Goal: Check status: Check status

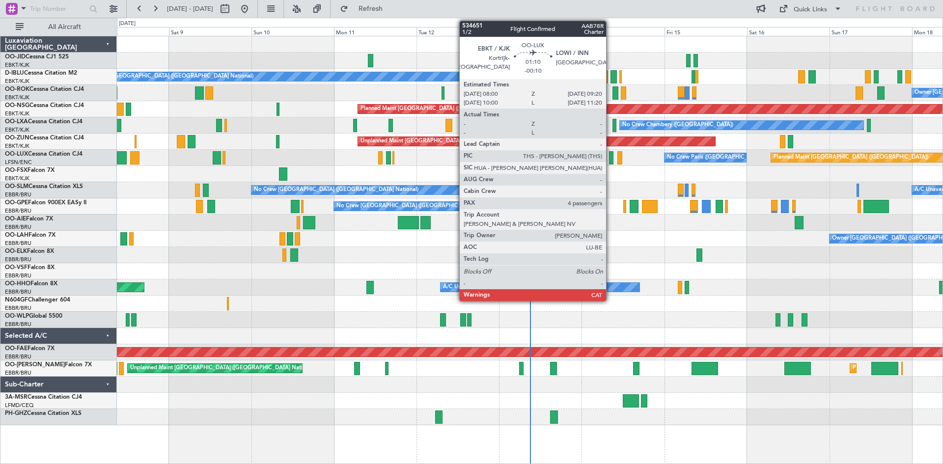
click at [611, 156] on div at bounding box center [611, 157] width 5 height 13
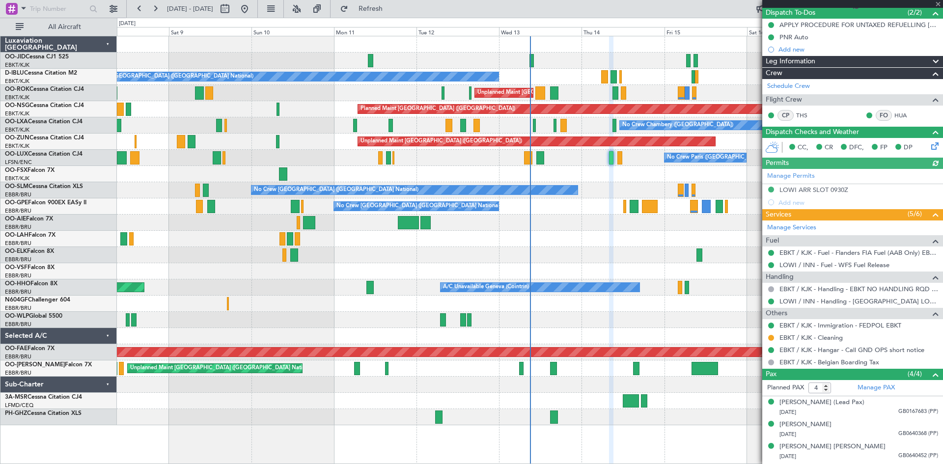
scroll to position [109, 0]
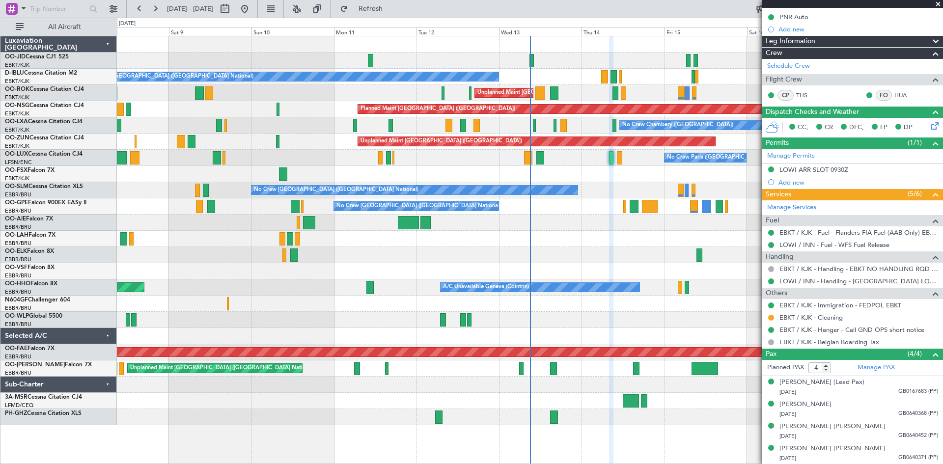
click at [937, 3] on span at bounding box center [939, 4] width 10 height 9
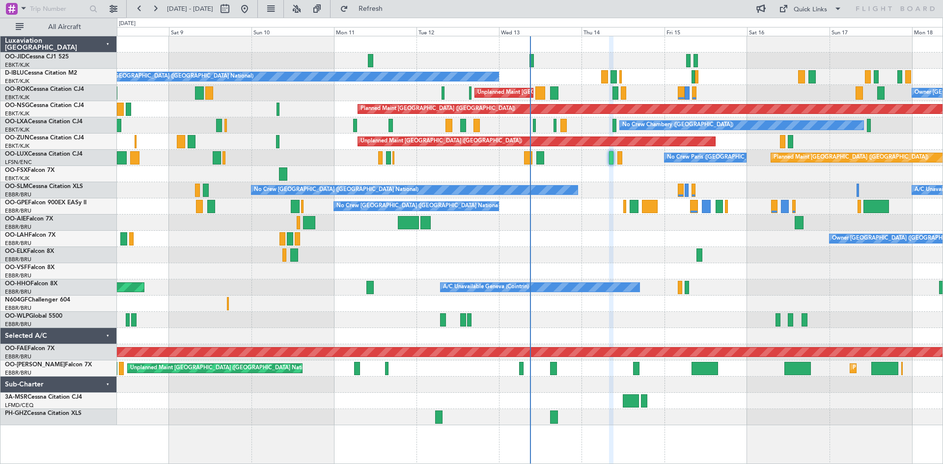
type input "0"
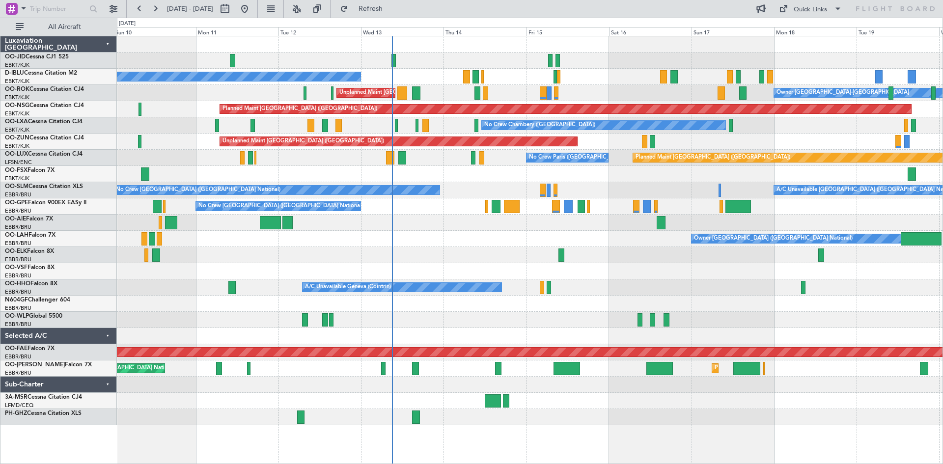
click at [573, 186] on div "No Crew [GEOGRAPHIC_DATA] ([GEOGRAPHIC_DATA] National) Owner [GEOGRAPHIC_DATA]-…" at bounding box center [530, 230] width 826 height 389
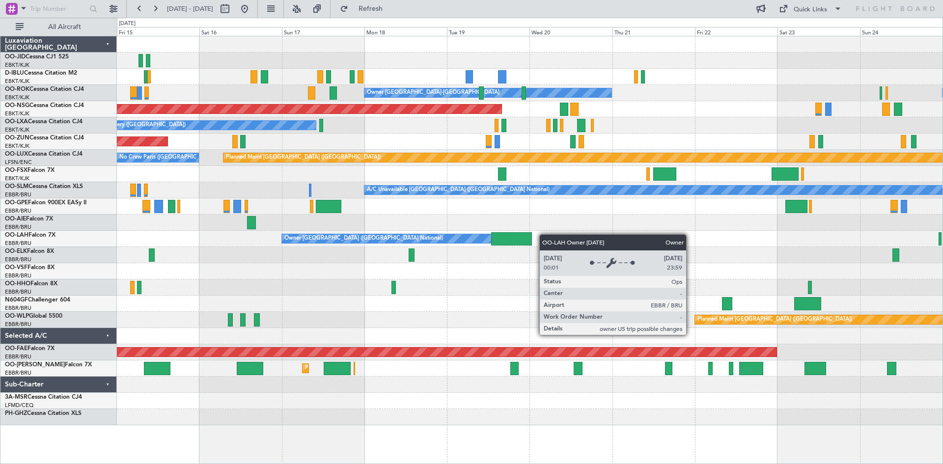
click at [388, 237] on div "No Crew [GEOGRAPHIC_DATA] ([GEOGRAPHIC_DATA] National) Owner [GEOGRAPHIC_DATA]-…" at bounding box center [530, 230] width 826 height 389
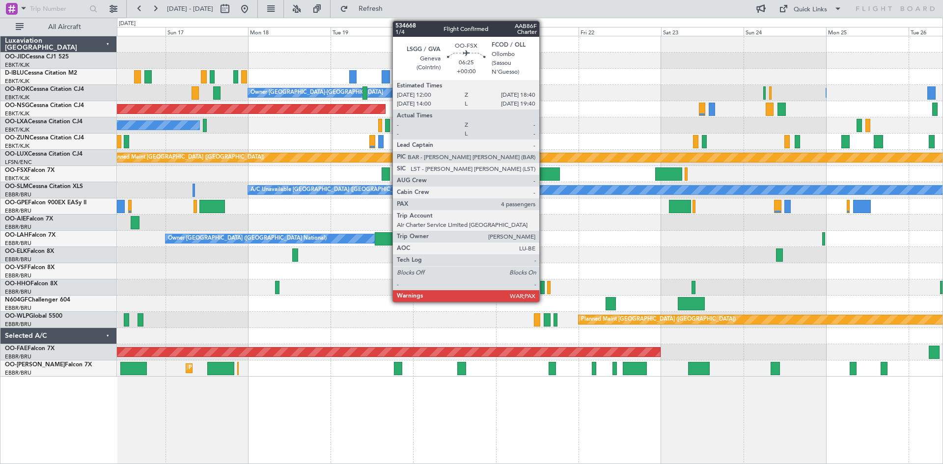
click at [544, 171] on div at bounding box center [548, 174] width 23 height 13
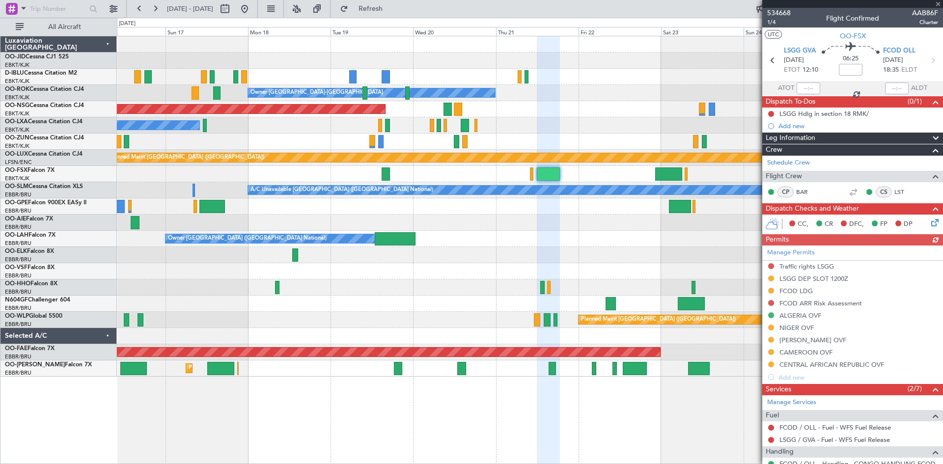
scroll to position [119, 0]
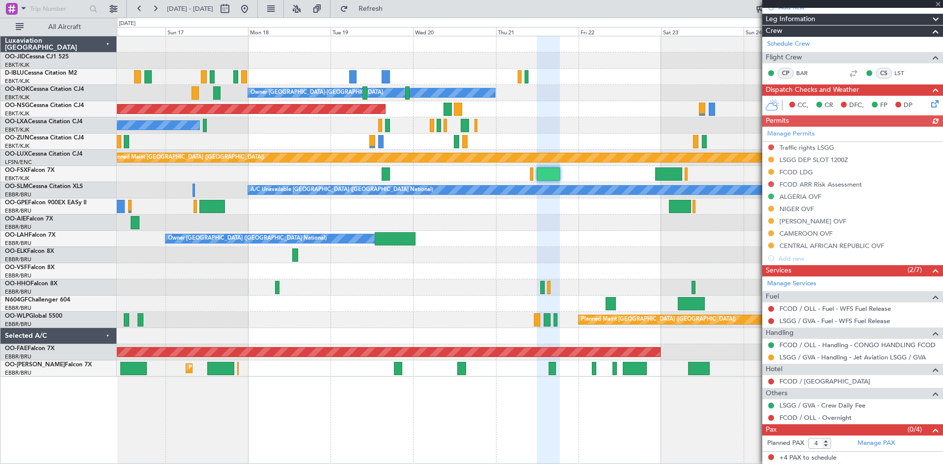
click at [939, 2] on div at bounding box center [853, 4] width 181 height 8
click at [937, 3] on span at bounding box center [939, 4] width 10 height 9
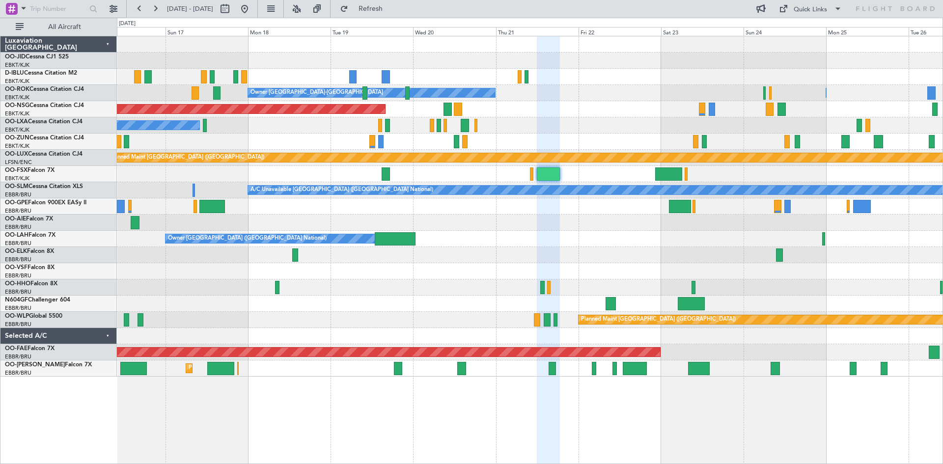
type input "0"
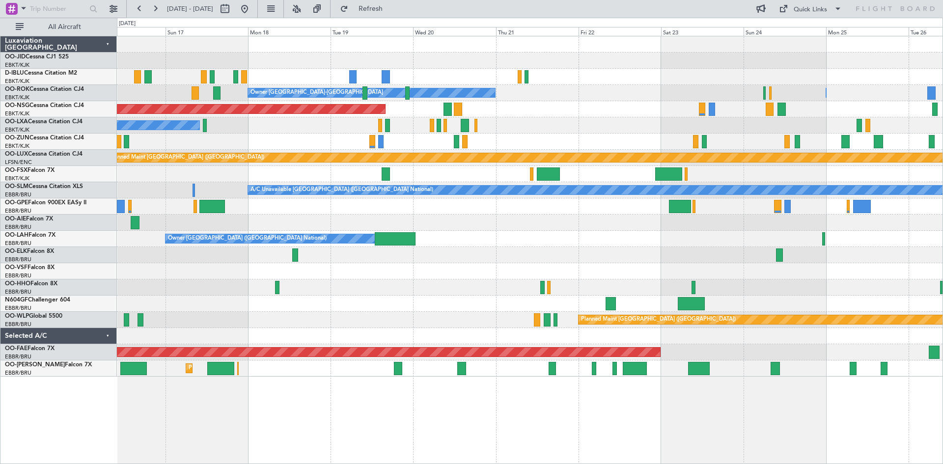
scroll to position [0, 0]
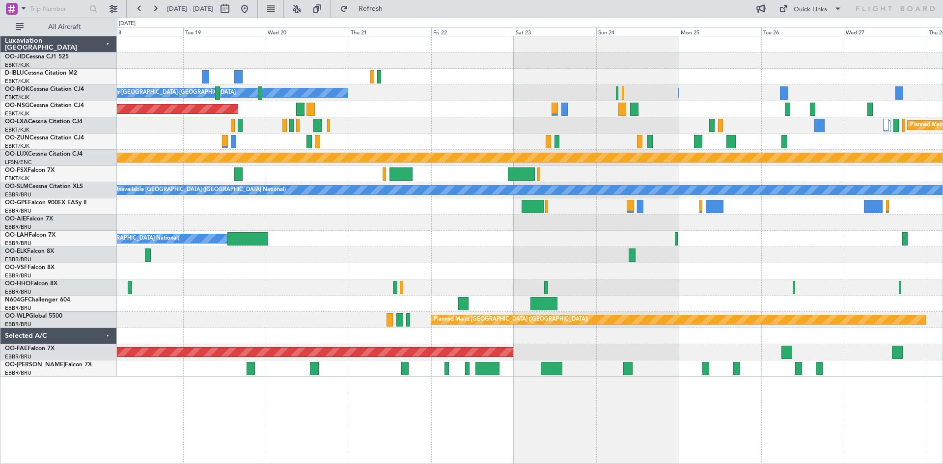
click at [552, 244] on div "Owner [GEOGRAPHIC_DATA] ([GEOGRAPHIC_DATA] National)" at bounding box center [530, 239] width 826 height 16
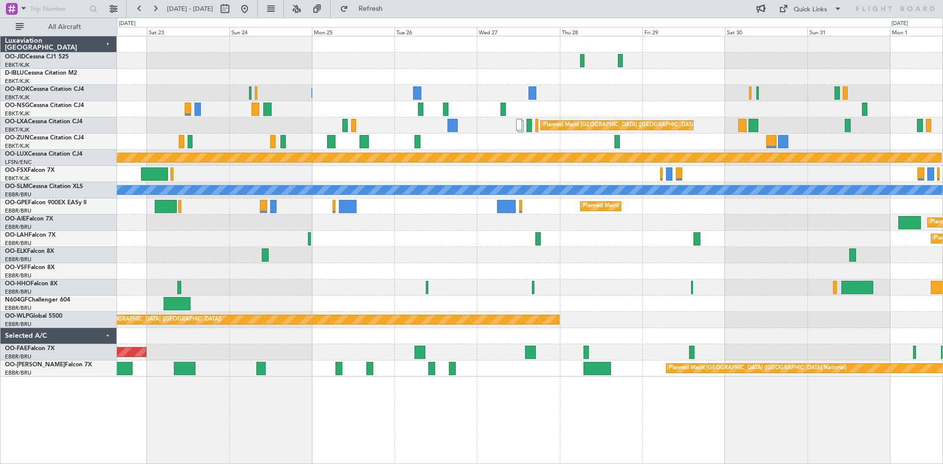
click at [423, 242] on div "Owner [GEOGRAPHIC_DATA]-[GEOGRAPHIC_DATA] Owner [GEOGRAPHIC_DATA]-[GEOGRAPHIC_D…" at bounding box center [530, 206] width 826 height 341
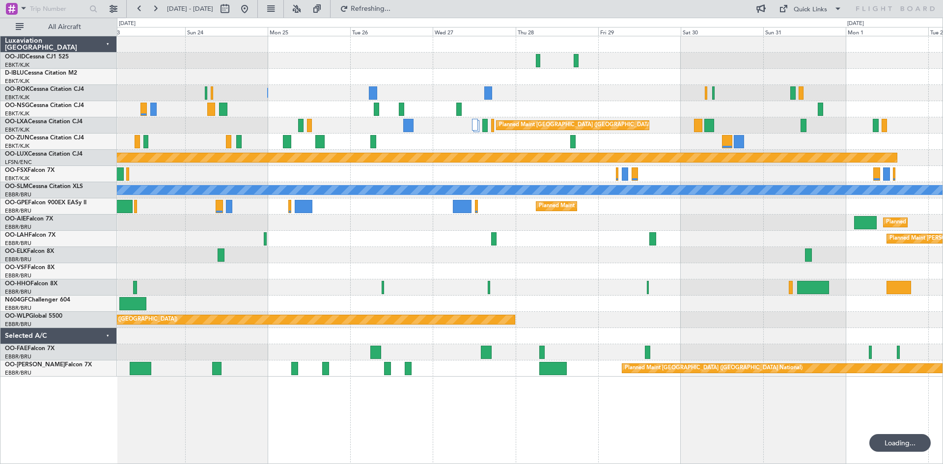
click at [754, 207] on div "Planned Maint [GEOGRAPHIC_DATA] ([GEOGRAPHIC_DATA] National)" at bounding box center [530, 207] width 826 height 16
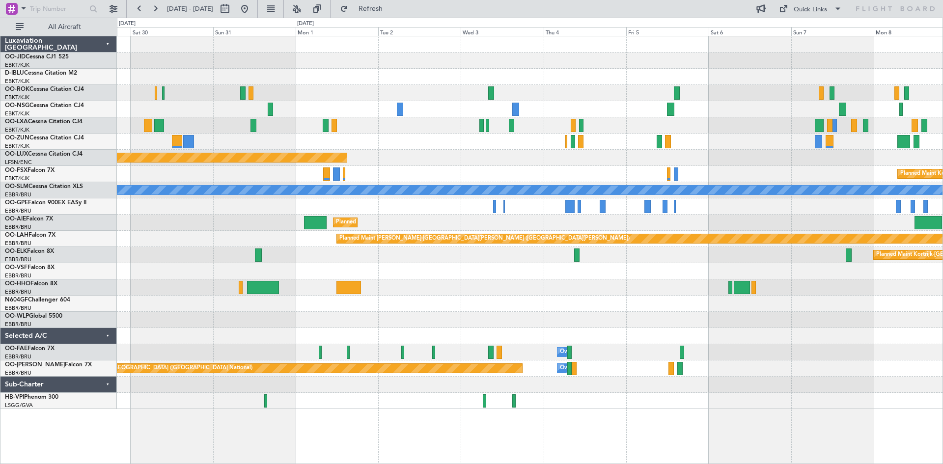
click at [805, 162] on div "Planned Maint [GEOGRAPHIC_DATA] ([GEOGRAPHIC_DATA])" at bounding box center [530, 158] width 826 height 16
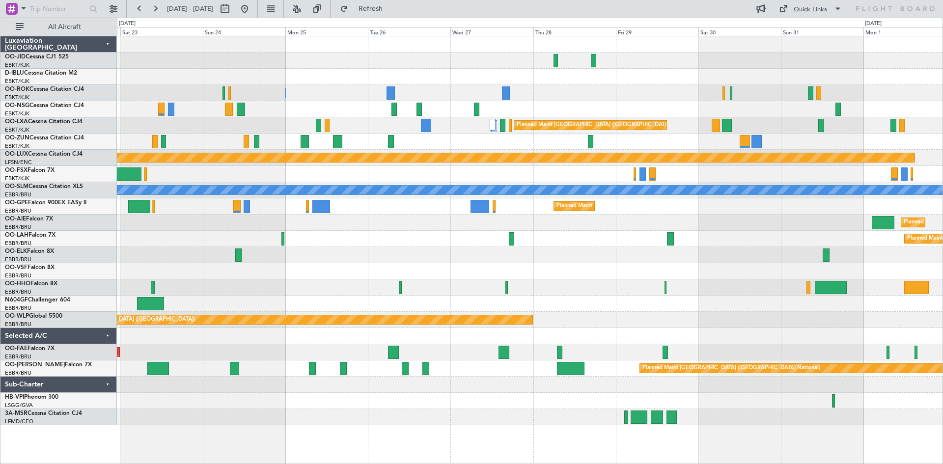
click at [738, 221] on div "Planned Maint [GEOGRAPHIC_DATA] ([GEOGRAPHIC_DATA])" at bounding box center [530, 223] width 826 height 16
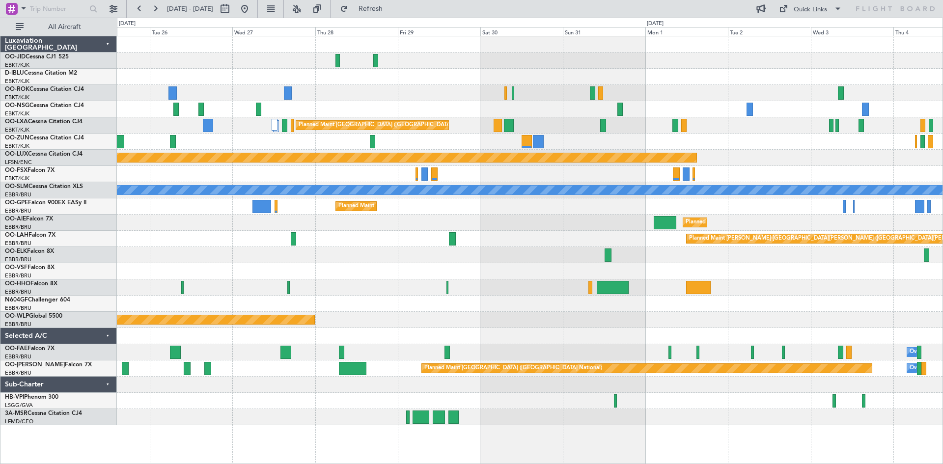
click at [411, 228] on div "Planned Maint [GEOGRAPHIC_DATA] ([GEOGRAPHIC_DATA])" at bounding box center [530, 223] width 826 height 16
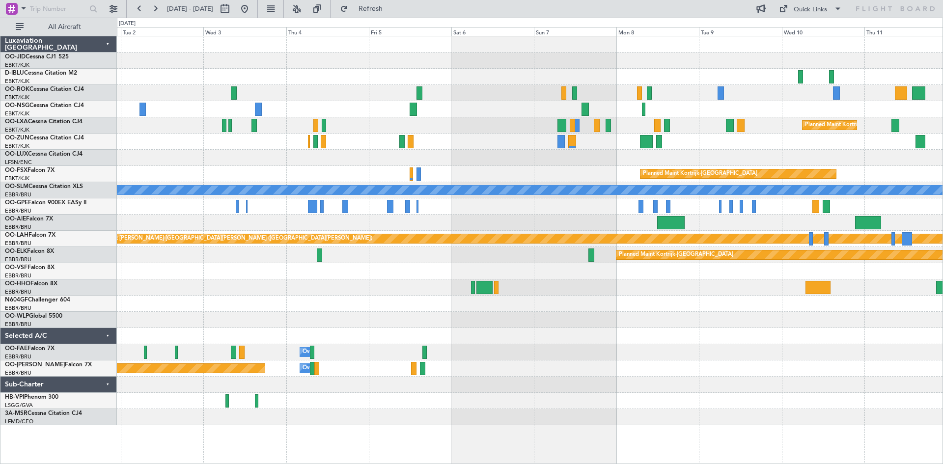
click at [456, 162] on div "Planned Maint Kortrijk-[GEOGRAPHIC_DATA] Planned Maint [GEOGRAPHIC_DATA] ([GEOG…" at bounding box center [530, 230] width 826 height 389
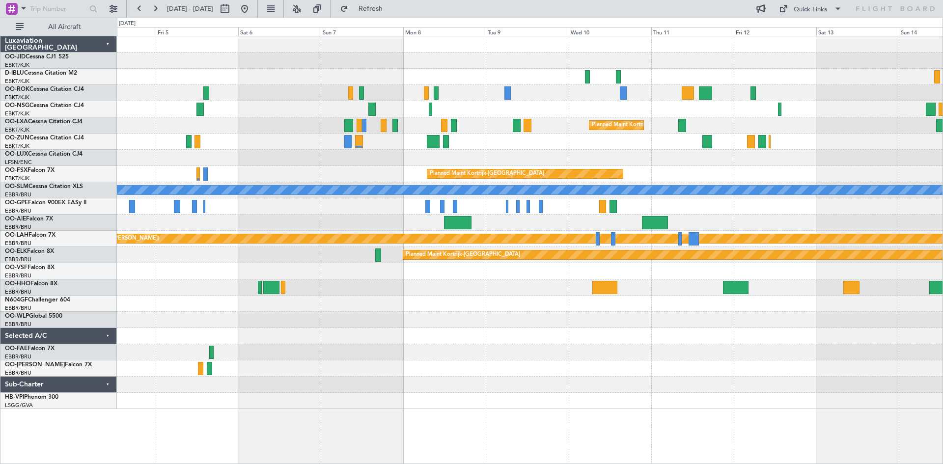
click at [567, 114] on div at bounding box center [530, 109] width 826 height 16
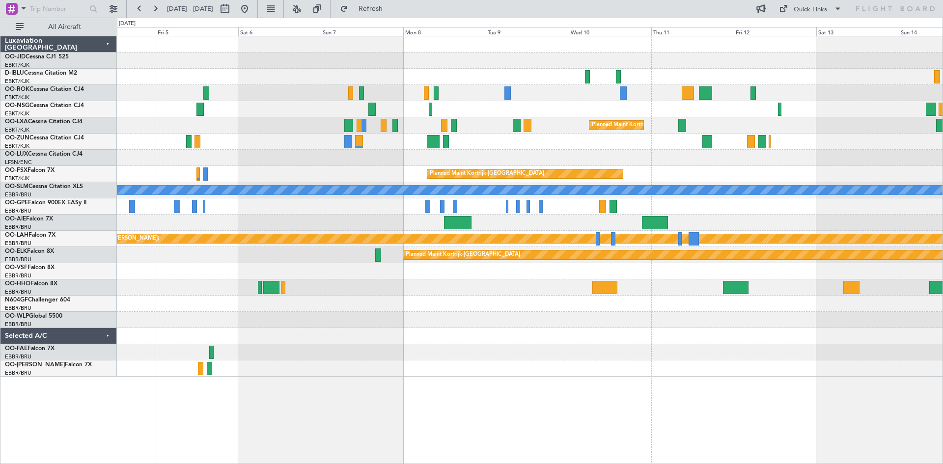
click at [694, 128] on div "Planned Maint Kortrijk-[GEOGRAPHIC_DATA]" at bounding box center [530, 125] width 826 height 16
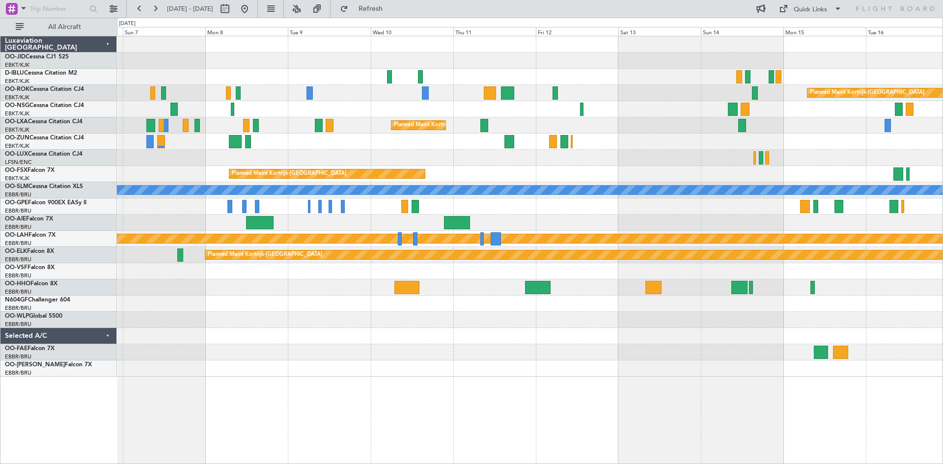
click at [755, 142] on div "Planned Maint Kortrijk-[GEOGRAPHIC_DATA]" at bounding box center [530, 142] width 826 height 16
